Goal: Task Accomplishment & Management: Manage account settings

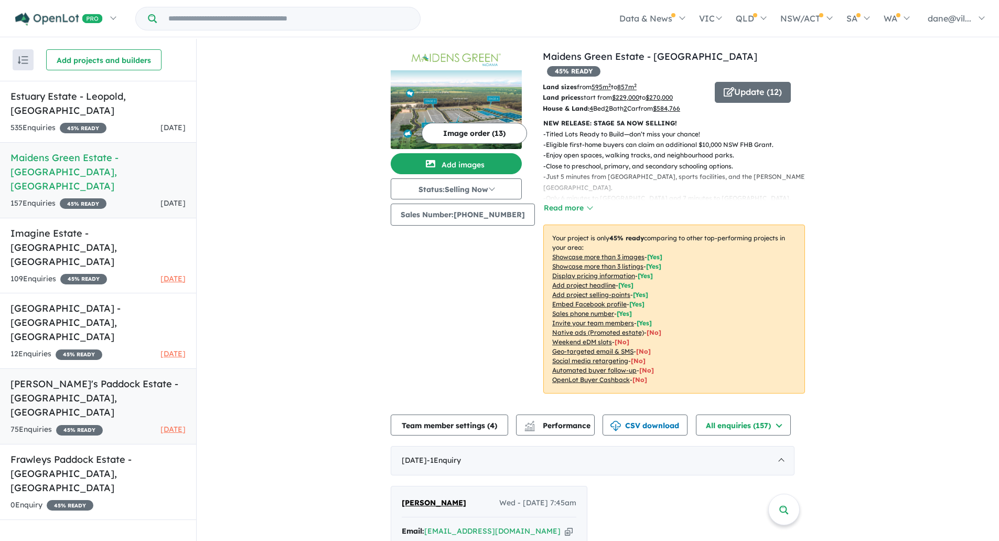
click at [124, 376] on h5 "[PERSON_NAME]'s Paddock Estate - [GEOGRAPHIC_DATA] , [GEOGRAPHIC_DATA]" at bounding box center [97, 397] width 175 height 42
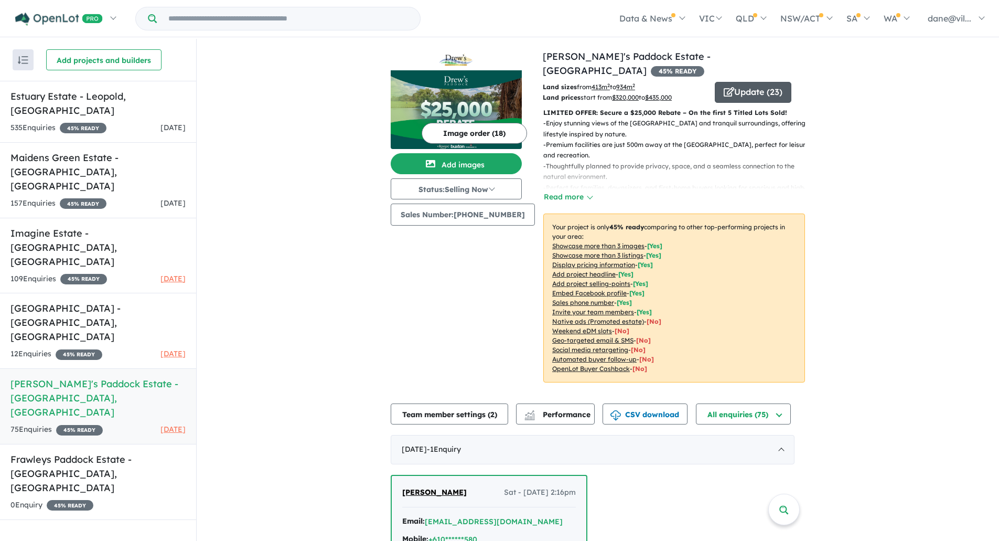
click at [762, 85] on button "Update ( 23 )" at bounding box center [753, 92] width 77 height 21
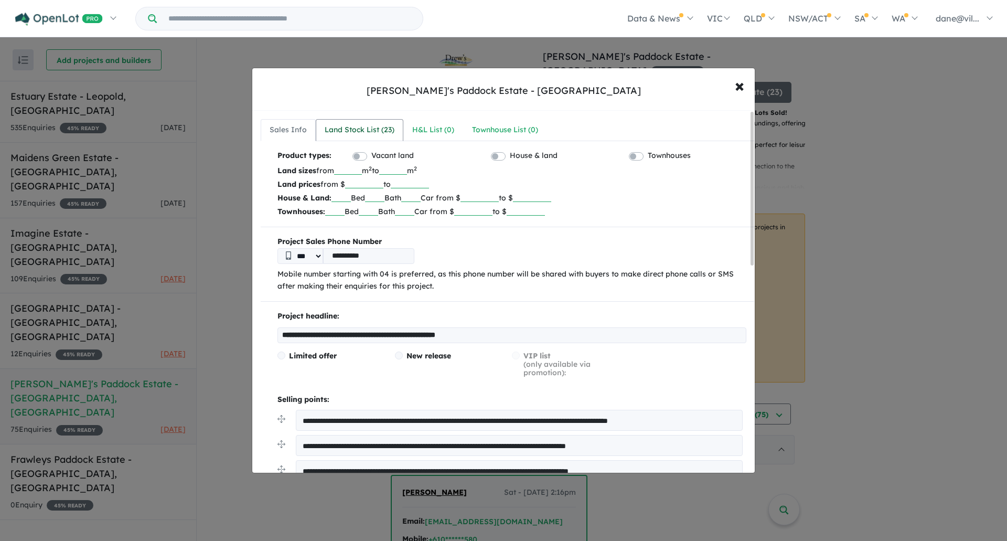
click at [376, 132] on div "Land Stock List ( 23 )" at bounding box center [360, 130] width 70 height 13
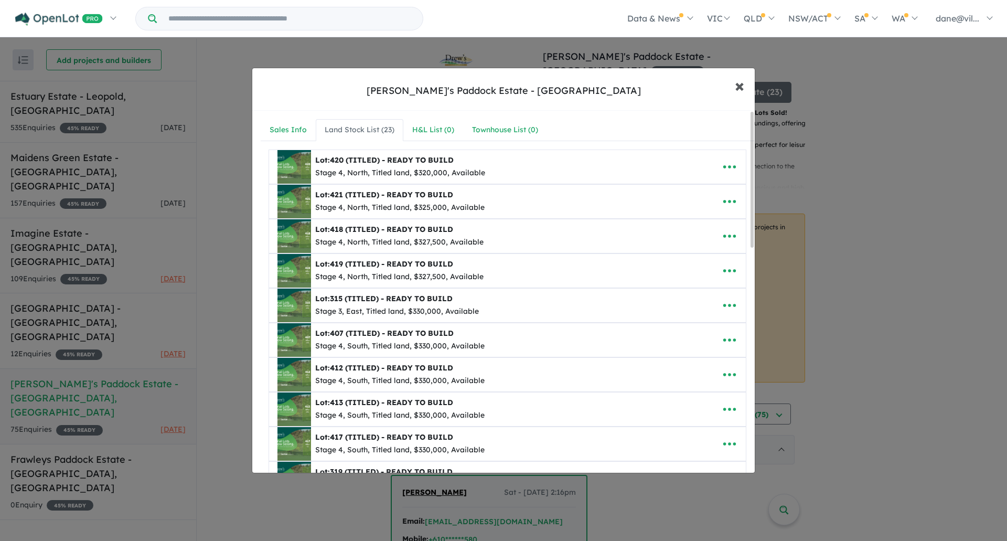
click at [738, 87] on span "×" at bounding box center [739, 85] width 9 height 23
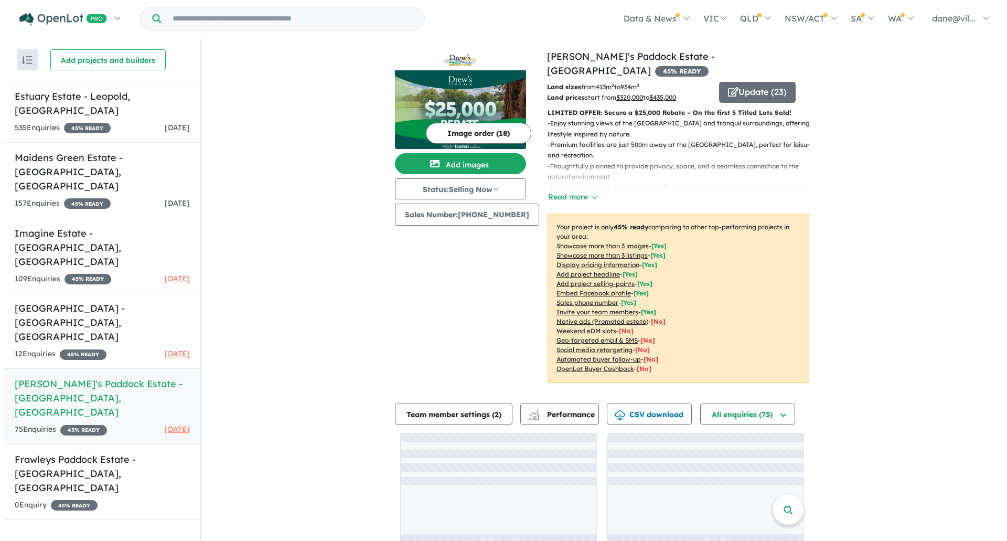
scroll to position [5, 0]
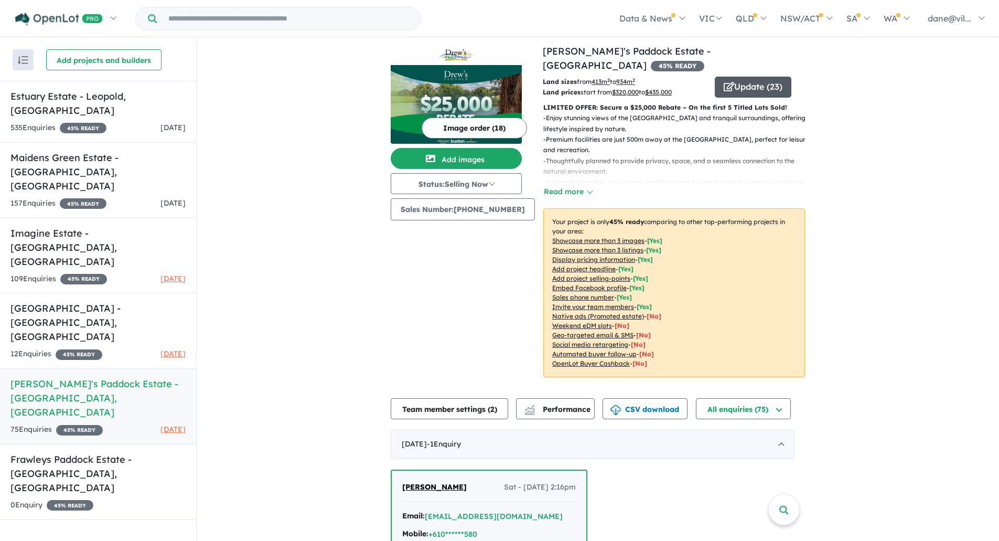
click at [737, 80] on button "Update ( 23 )" at bounding box center [753, 87] width 77 height 21
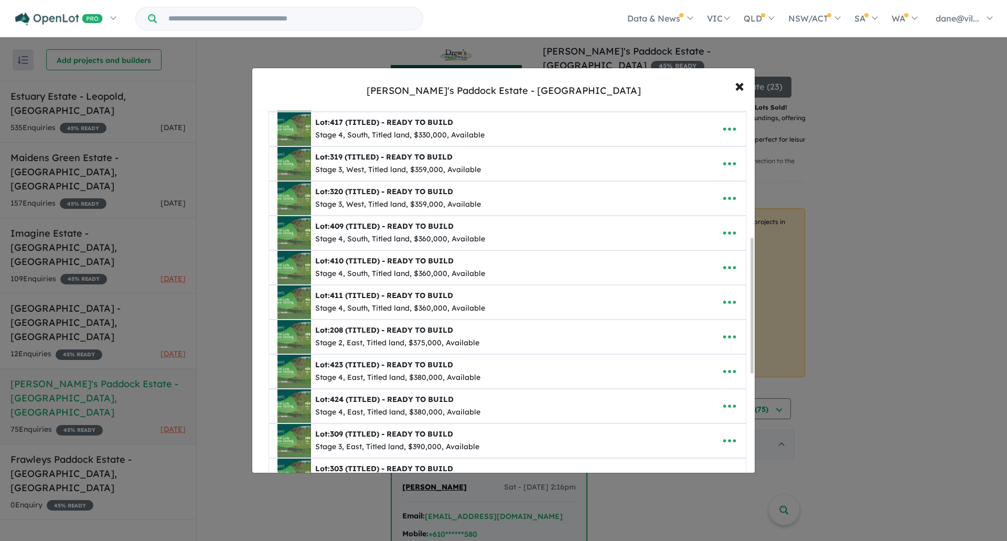
scroll to position [367, 0]
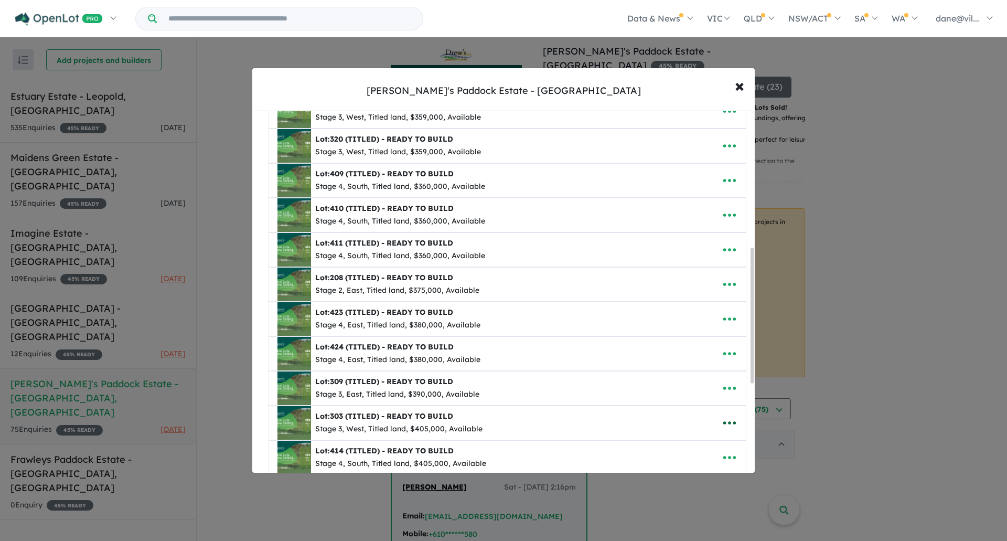
click at [730, 423] on icon "button" at bounding box center [729, 422] width 13 height 3
click at [706, 380] on link "Remove" at bounding box center [707, 374] width 78 height 24
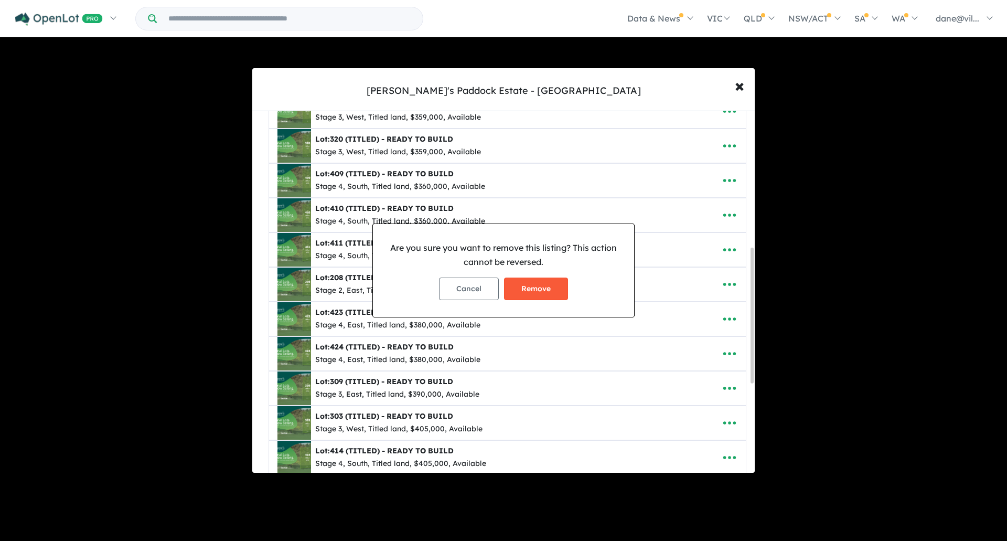
click at [558, 289] on button "Remove" at bounding box center [536, 288] width 64 height 23
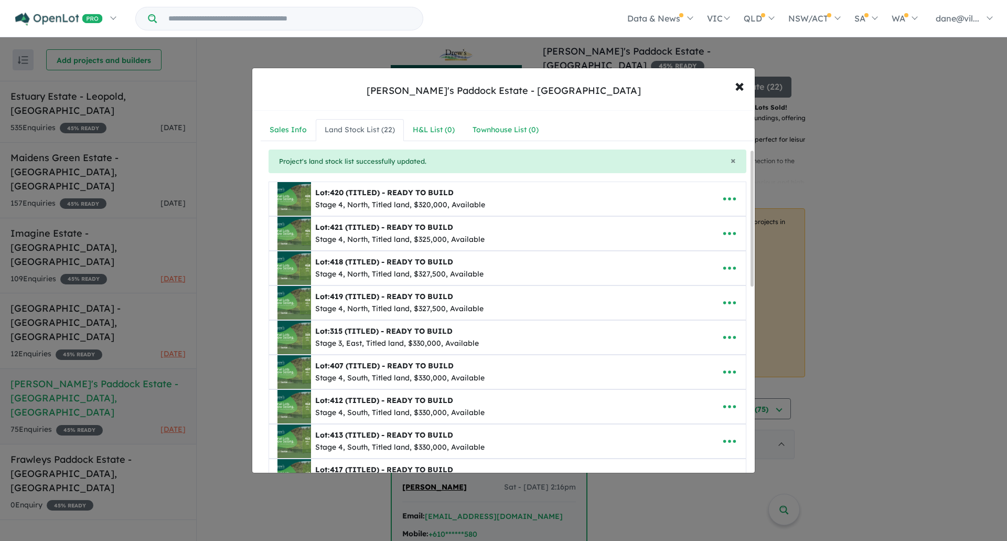
scroll to position [105, 0]
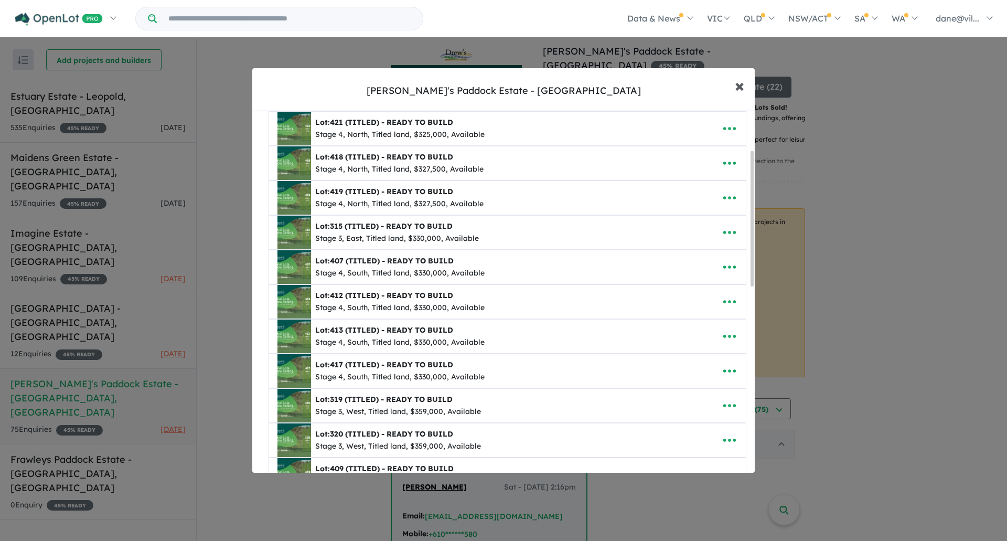
click at [739, 89] on span "×" at bounding box center [739, 85] width 9 height 23
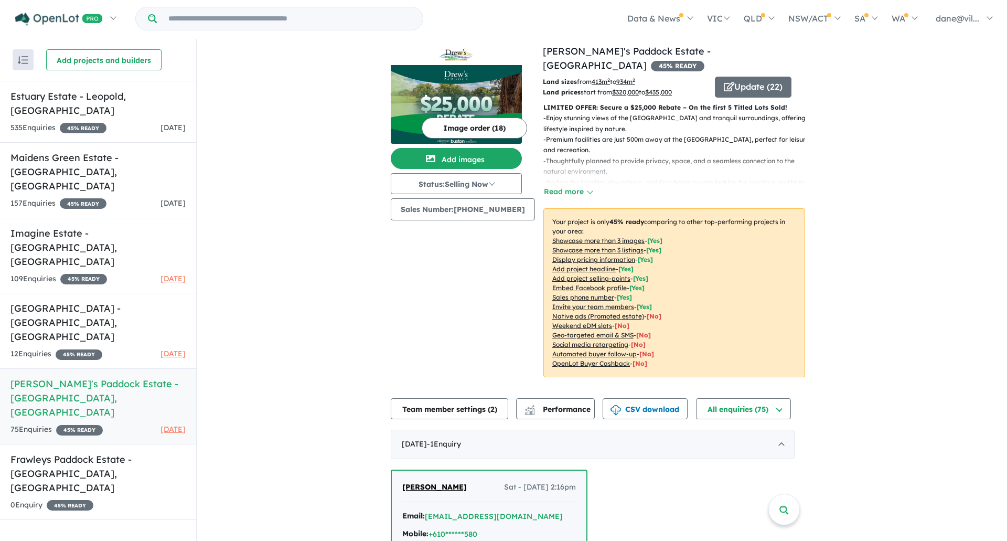
scroll to position [0, 0]
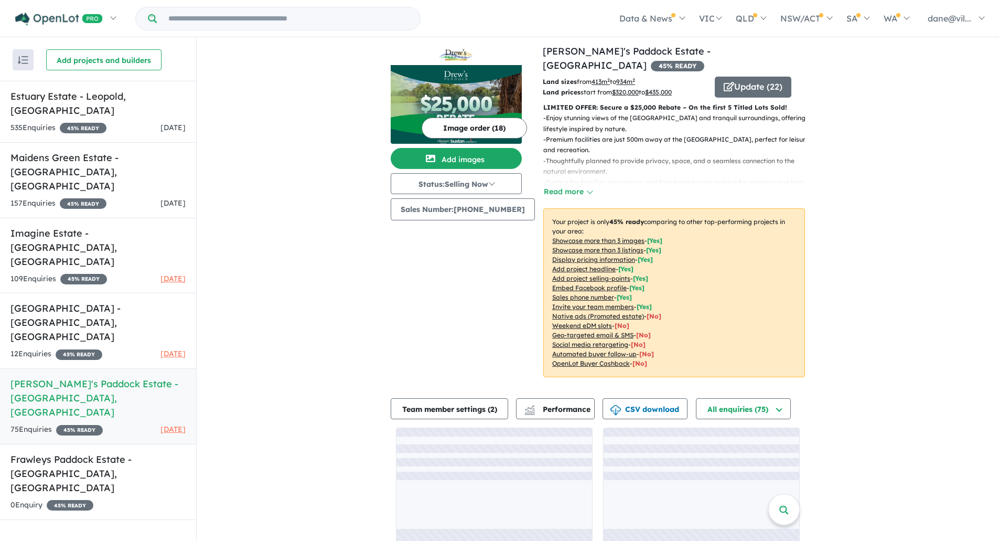
click at [846, 130] on div "View 6 projects in your account [PERSON_NAME]'s Paddock Estate - [GEOGRAPHIC_DA…" at bounding box center [598, 295] width 802 height 523
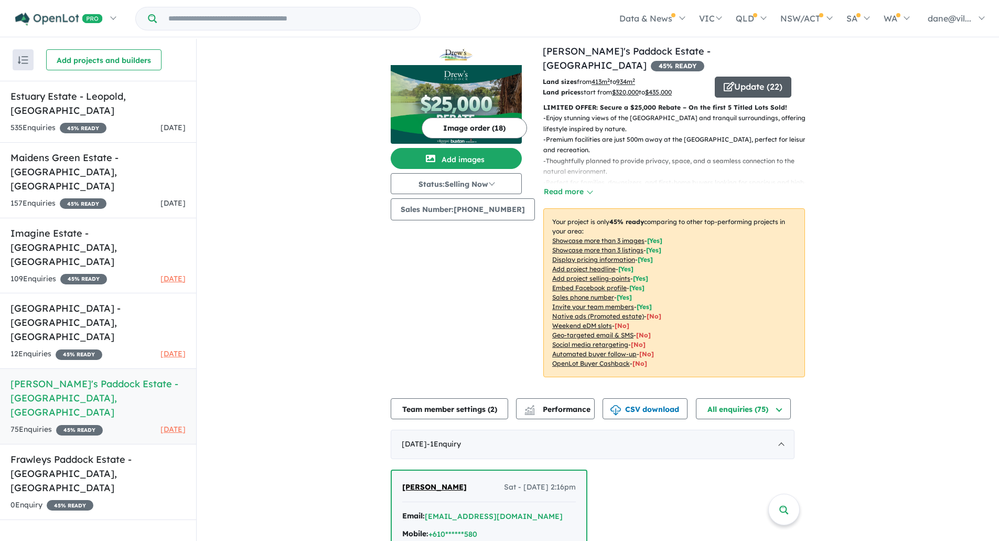
click at [751, 77] on button "Update ( 22 )" at bounding box center [753, 87] width 77 height 21
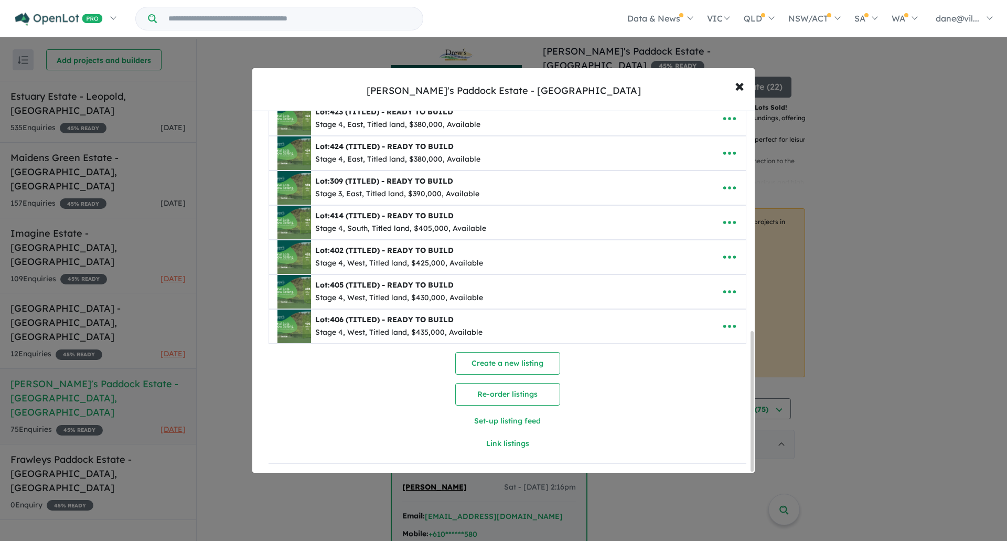
scroll to position [571, 0]
click at [740, 83] on span "×" at bounding box center [739, 85] width 9 height 23
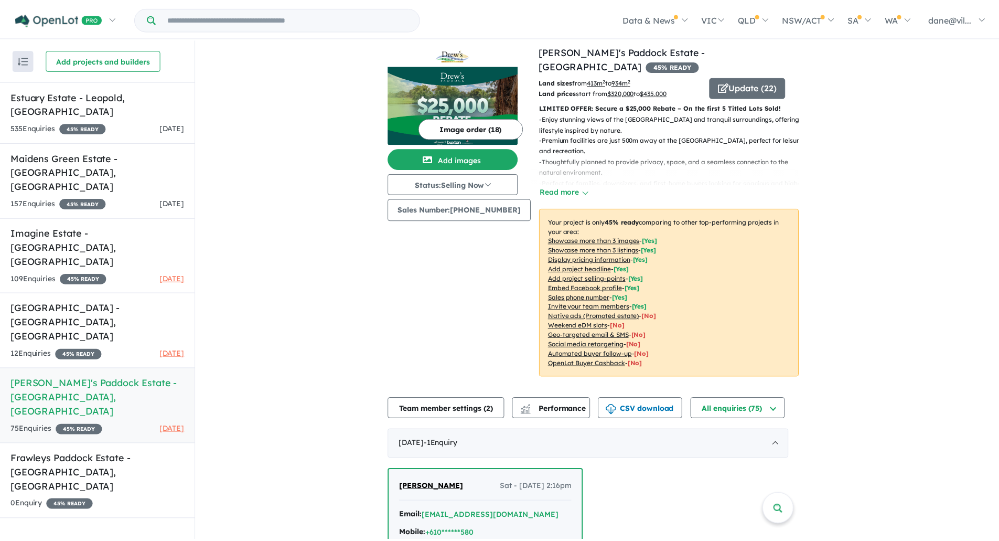
scroll to position [0, 0]
